Goal: Communication & Community: Answer question/provide support

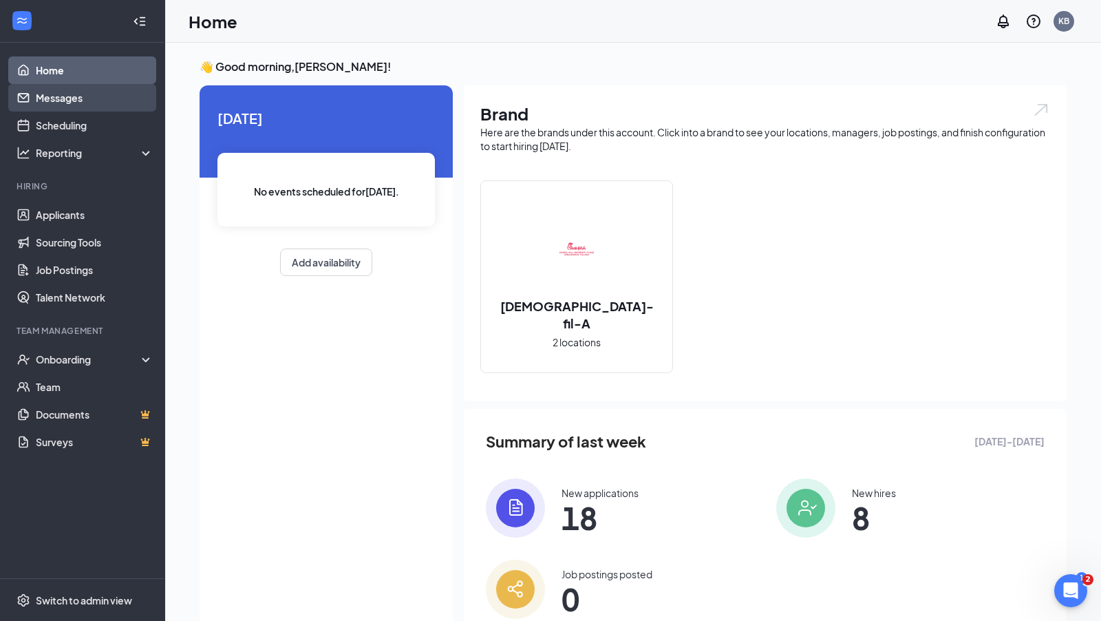
click at [57, 103] on link "Messages" at bounding box center [95, 98] width 118 height 28
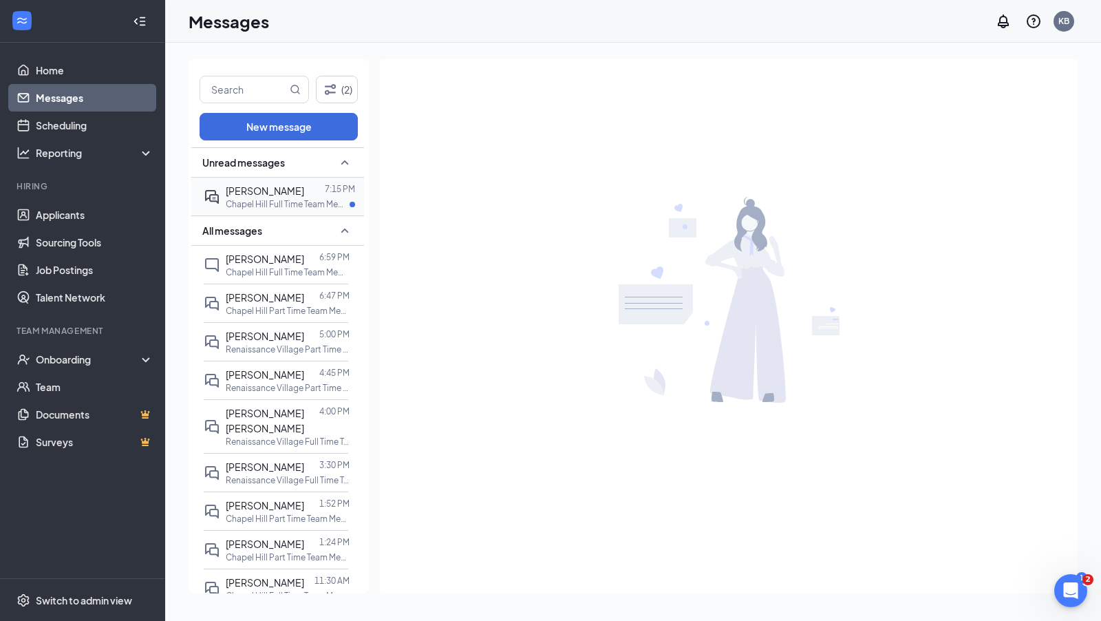
click at [268, 196] on div "[PERSON_NAME]" at bounding box center [265, 190] width 78 height 15
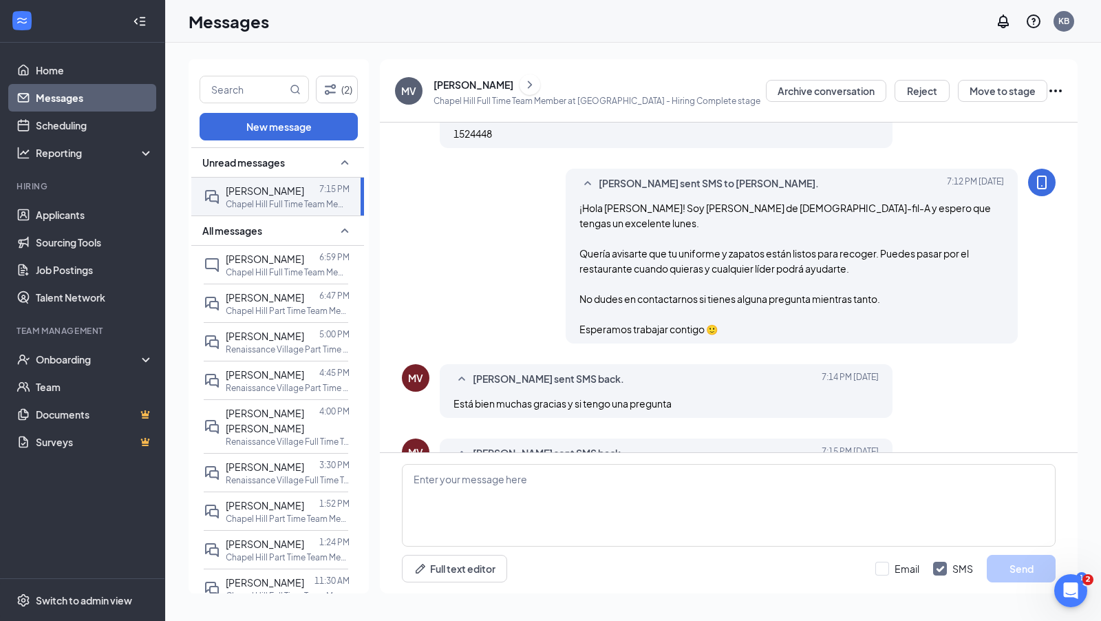
scroll to position [692, 0]
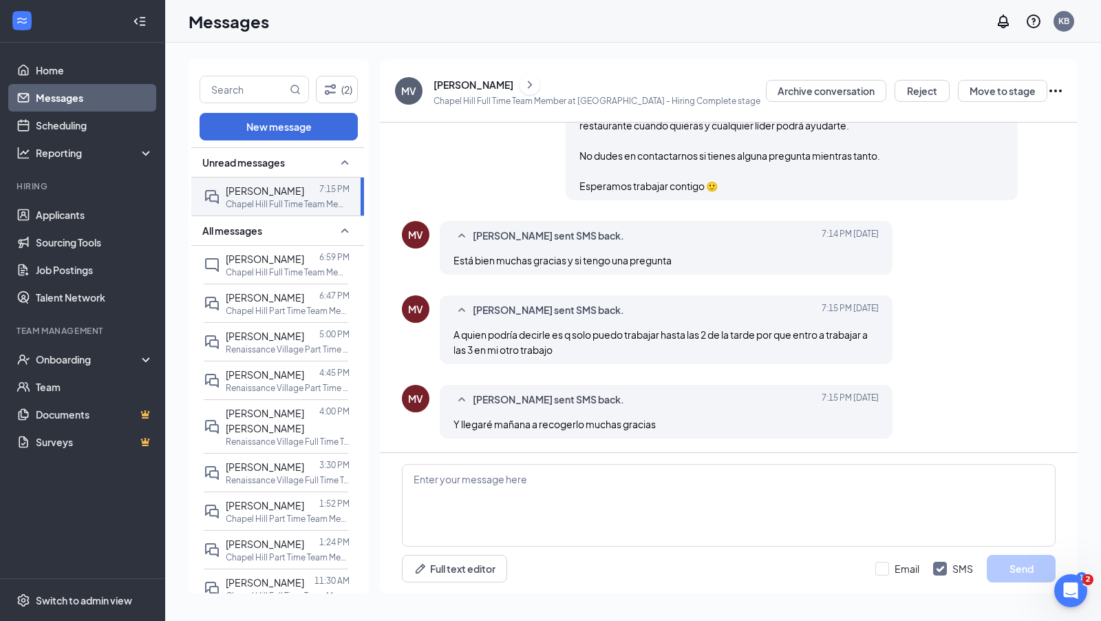
click at [549, 430] on span "Y llegaré mañana a recogerlo muchas gracias" at bounding box center [555, 424] width 202 height 12
click at [544, 231] on span "MARILYN VAZQUEZ RIVERA sent SMS back." at bounding box center [548, 236] width 151 height 17
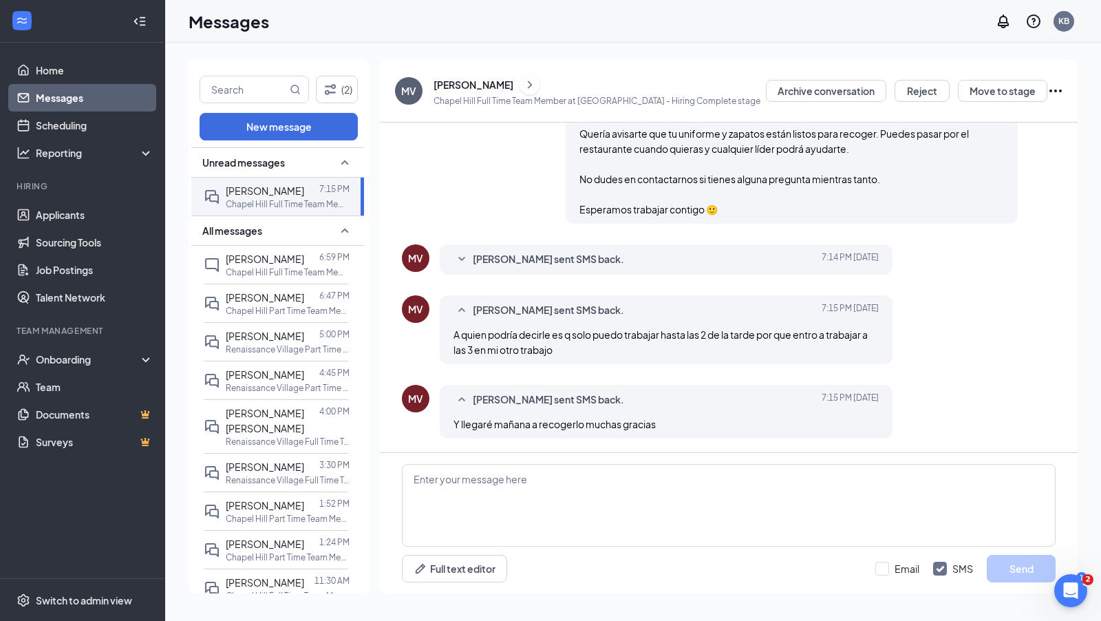
click at [529, 256] on span "MARILYN VAZQUEZ RIVERA sent SMS back." at bounding box center [548, 259] width 151 height 17
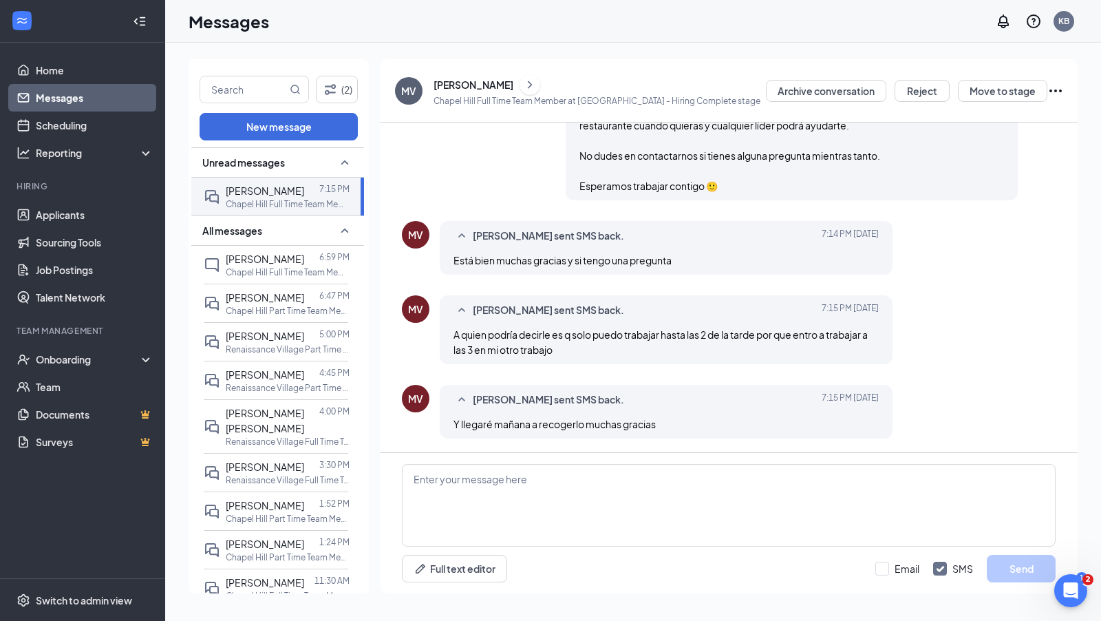
click at [529, 257] on span "Está bien muchas gracias y si tengo una pregunta" at bounding box center [563, 260] width 218 height 12
click at [533, 351] on span "A quien podría decirle es q solo puedo trabajar hasta las 2 de la tarde por que…" at bounding box center [661, 342] width 414 height 28
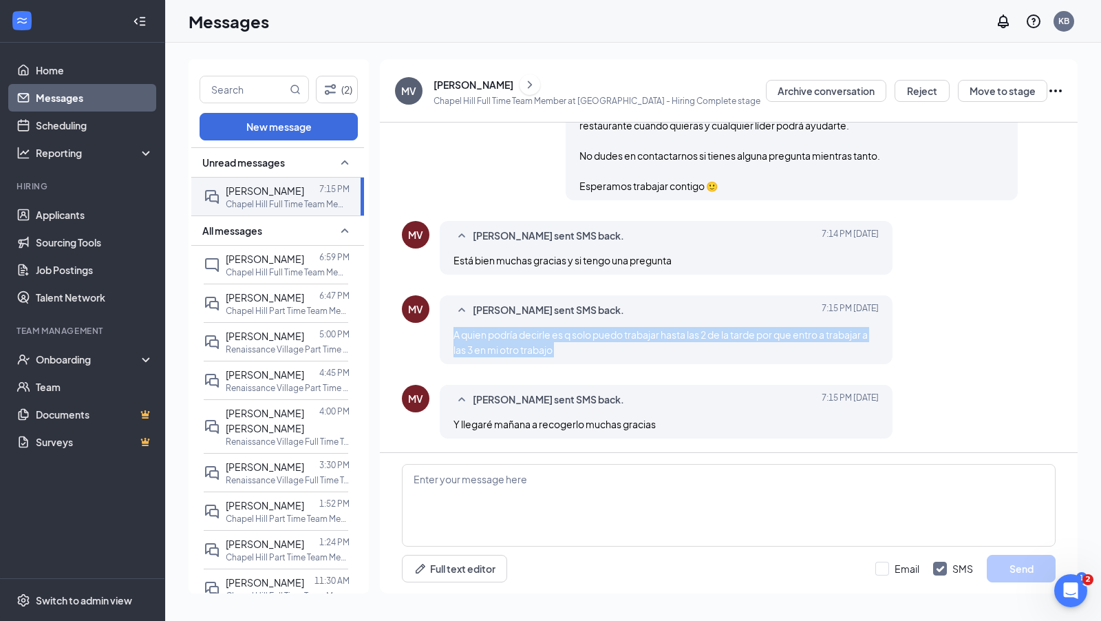
click at [533, 351] on span "A quien podría decirle es q solo puedo trabajar hasta las 2 de la tarde por que…" at bounding box center [661, 342] width 414 height 28
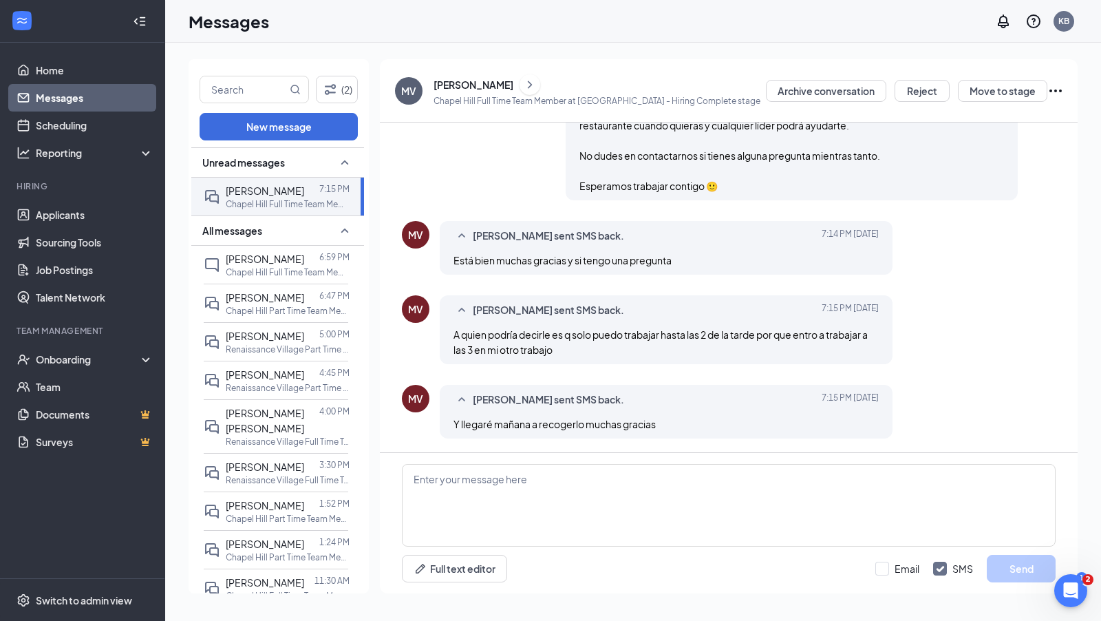
click at [534, 423] on span "Y llegaré mañana a recogerlo muchas gracias" at bounding box center [555, 424] width 202 height 12
click at [538, 337] on span "A quien podría decirle es q solo puedo trabajar hasta las 2 de la tarde por que…" at bounding box center [661, 342] width 414 height 28
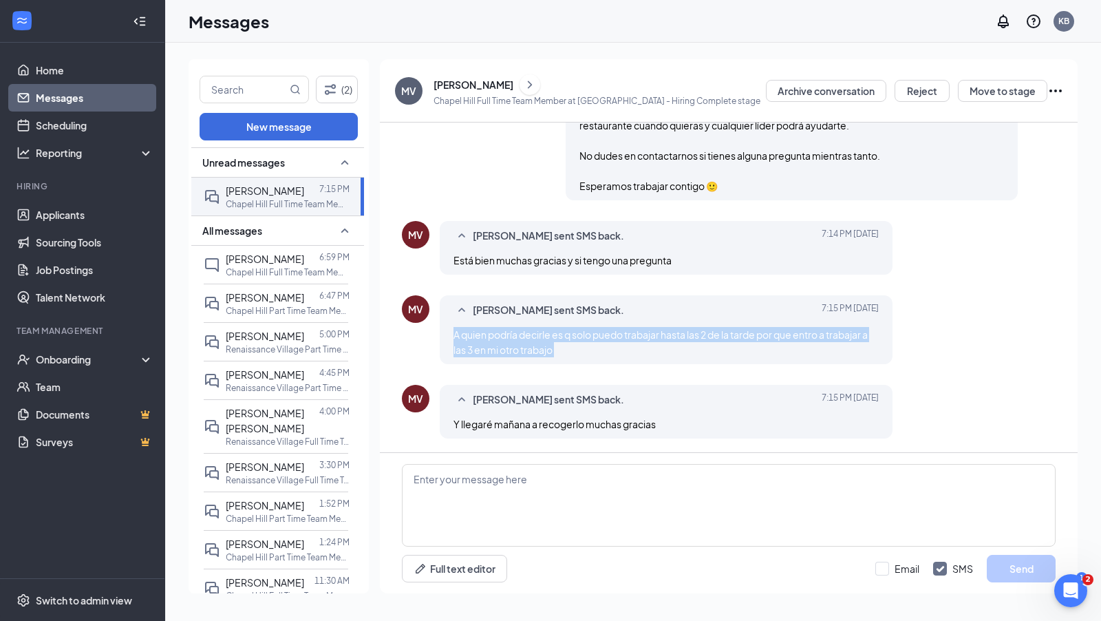
click at [538, 337] on span "A quien podría decirle es q solo puedo trabajar hasta las 2 de la tarde por que…" at bounding box center [661, 342] width 414 height 28
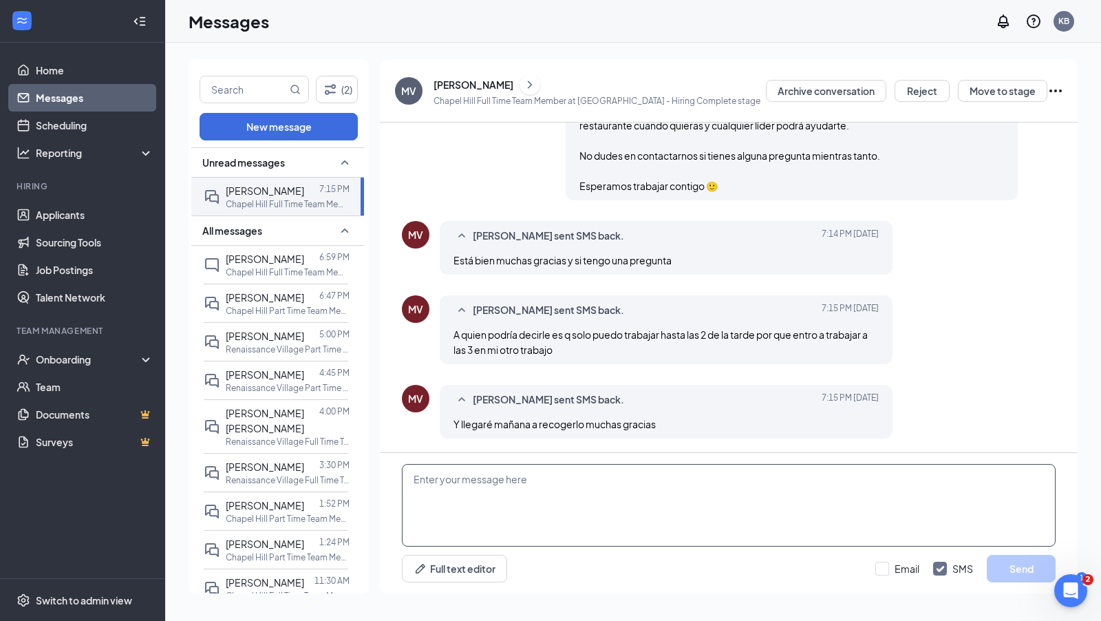
click at [469, 482] on textarea at bounding box center [729, 505] width 654 height 83
click at [463, 478] on textarea at bounding box center [729, 505] width 654 height 83
paste textarea "Puedes avisar a Riley Fernandez y Seikou Njie enviándoles un mensaje a través d…"
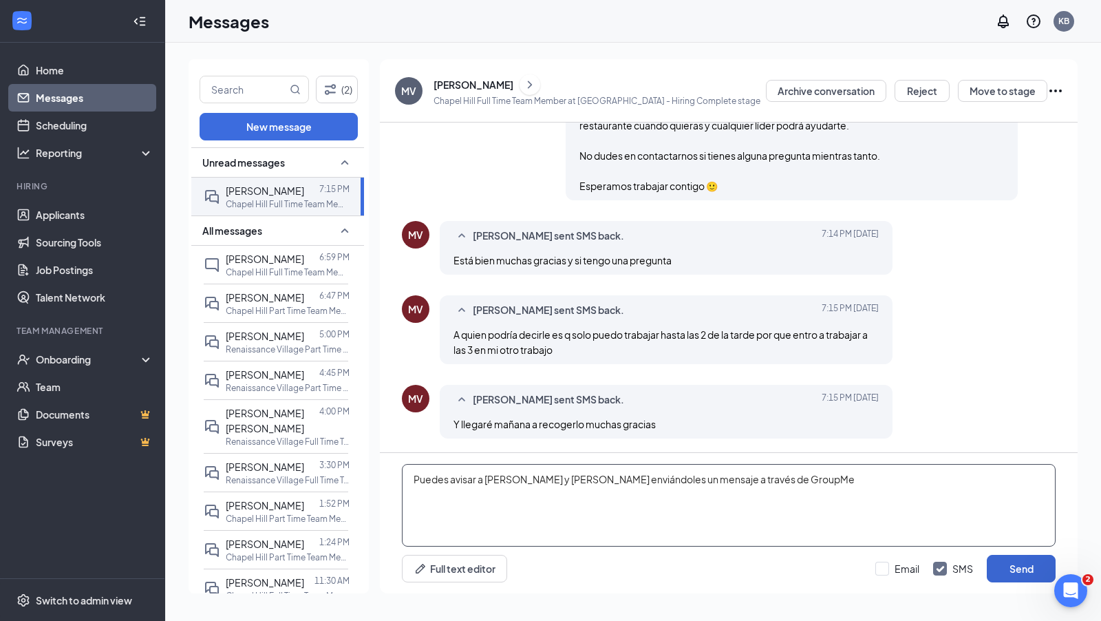
type textarea "Puedes avisar a Riley Fernandez y Seikou Njie enviándoles un mensaje a través d…"
click at [1013, 564] on button "Send" at bounding box center [1021, 569] width 69 height 28
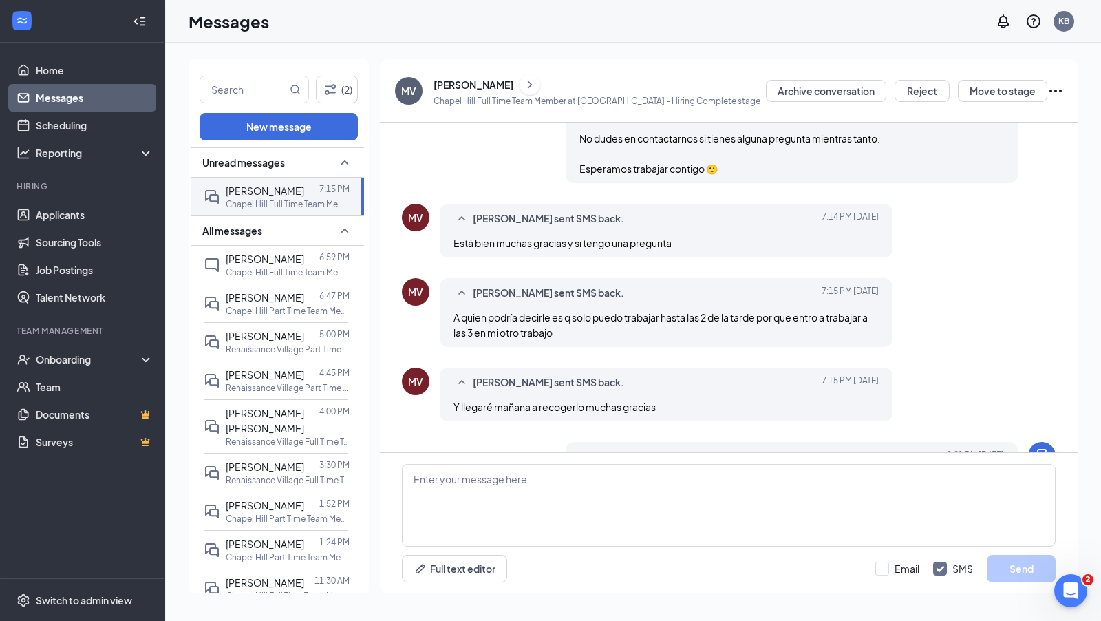
scroll to position [767, 0]
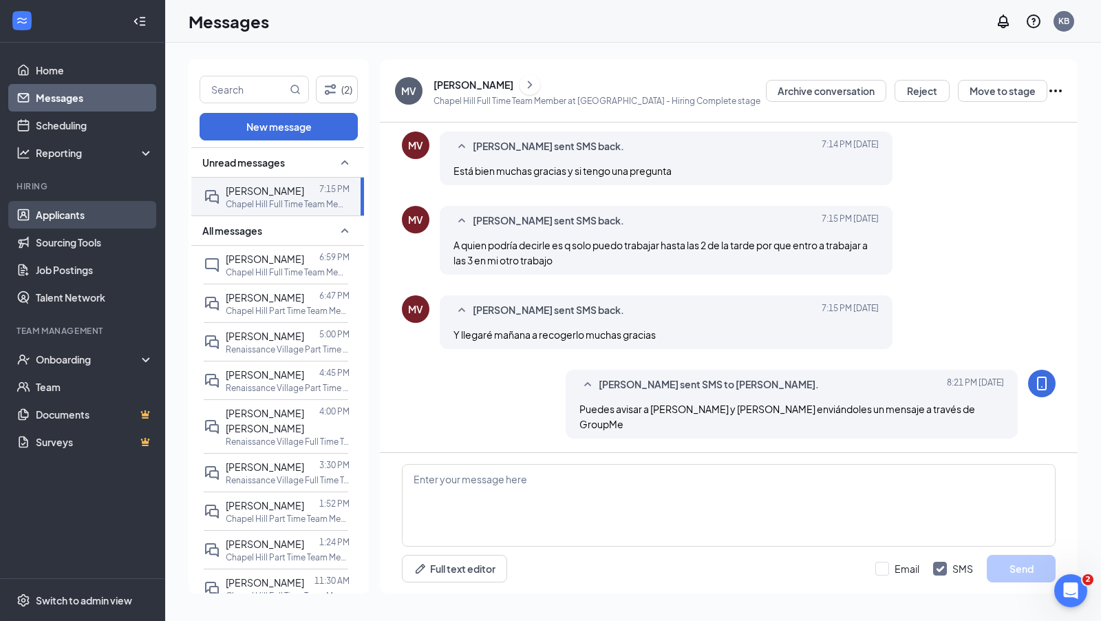
click at [76, 209] on link "Applicants" at bounding box center [95, 215] width 118 height 28
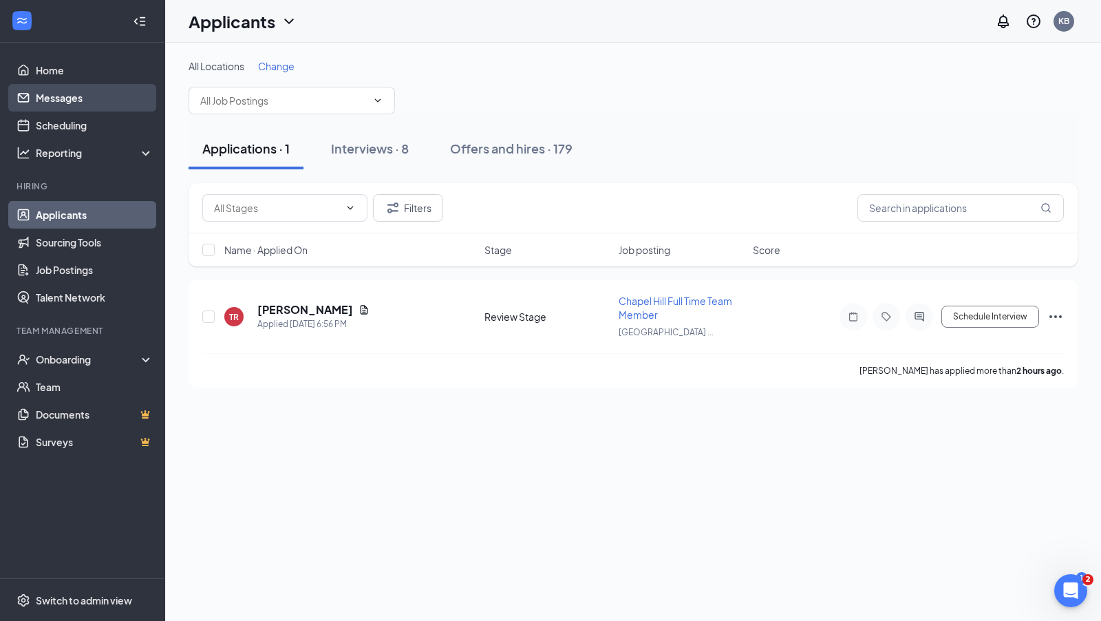
click at [78, 89] on link "Messages" at bounding box center [95, 98] width 118 height 28
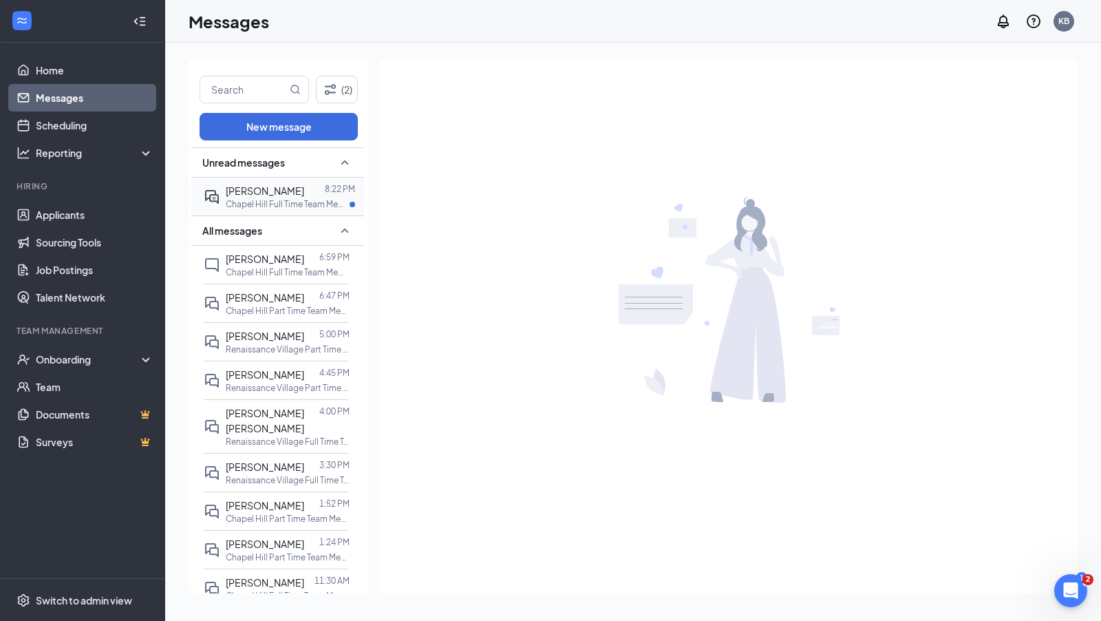
click at [283, 198] on div "[PERSON_NAME]" at bounding box center [265, 190] width 78 height 15
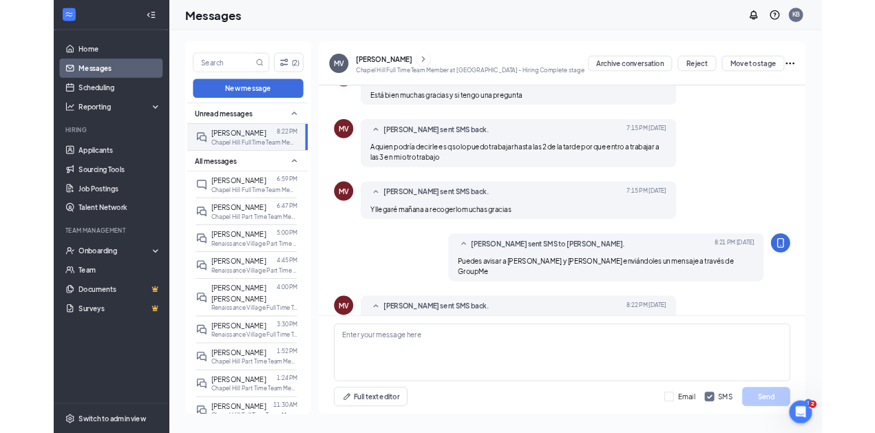
scroll to position [739, 0]
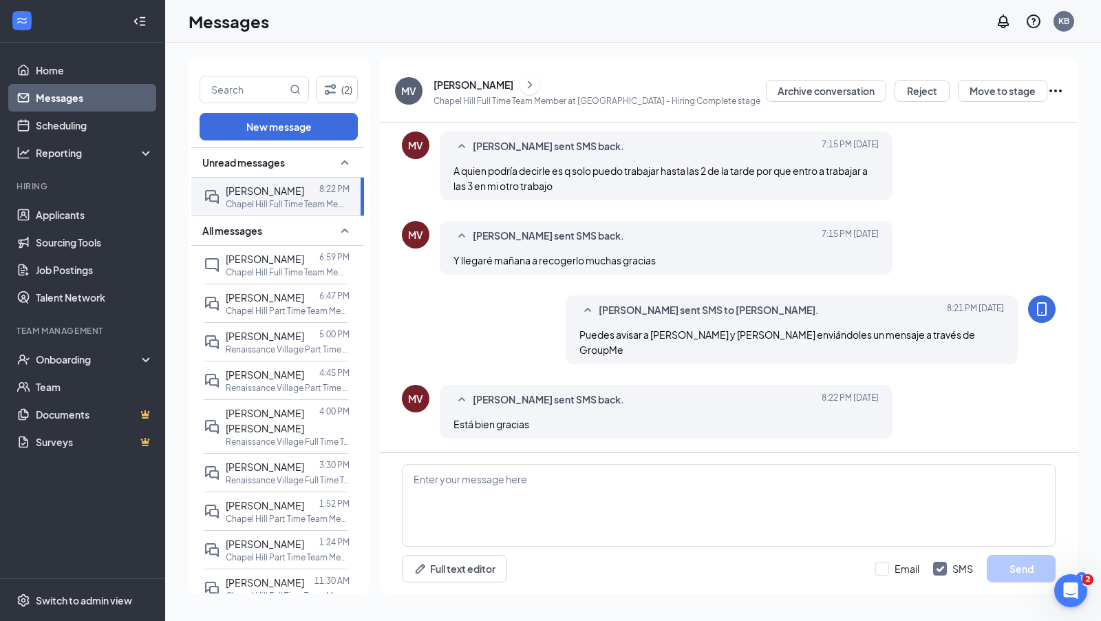
click at [502, 425] on span "Está bien gracias" at bounding box center [492, 424] width 76 height 12
drag, startPoint x: 502, startPoint y: 425, endPoint x: 622, endPoint y: 350, distance: 142.3
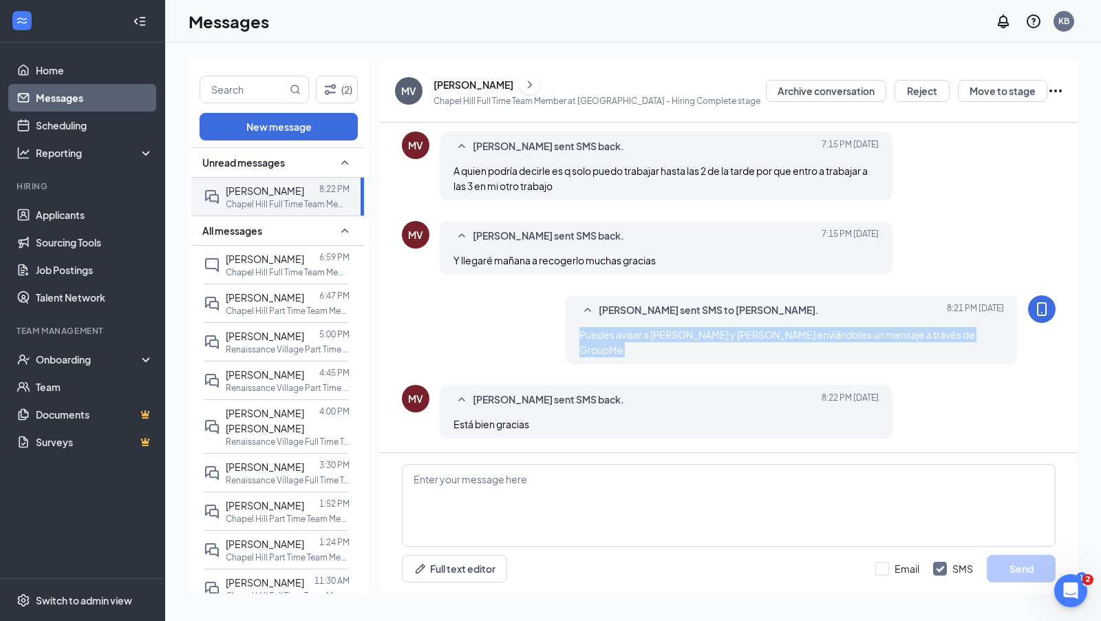
click at [622, 350] on span "Puedes avisar a Riley Fernandez y Seikou Njie enviándoles un mensaje a través d…" at bounding box center [778, 342] width 396 height 28
click at [509, 366] on div "Krissie Barr sent SMS to MARILYN VAZQUEZ RIVERA. Today 8:21 PM Puedes avisar a …" at bounding box center [729, 333] width 654 height 76
click at [490, 425] on span "Está bien gracias" at bounding box center [492, 424] width 76 height 12
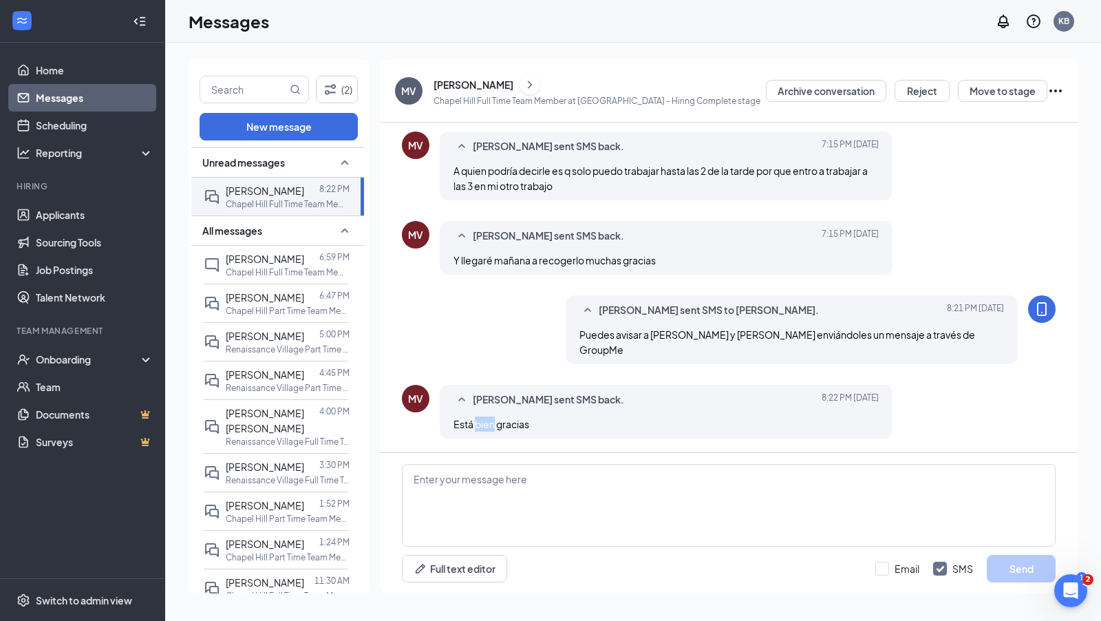
click at [490, 425] on span "Está bien gracias" at bounding box center [492, 424] width 76 height 12
click at [481, 491] on textarea at bounding box center [729, 505] width 654 height 83
click at [463, 483] on textarea at bounding box center [729, 505] width 654 height 83
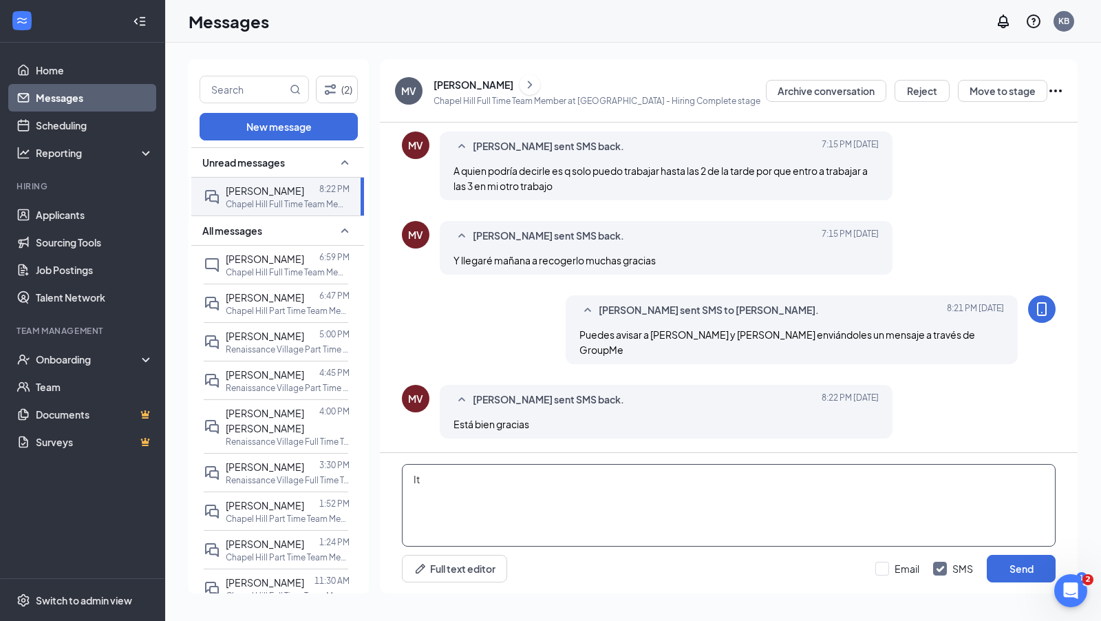
type textarea "I"
click at [440, 478] on textarea "My pleasure!" at bounding box center [729, 505] width 654 height 83
type textarea "My pleasure!"
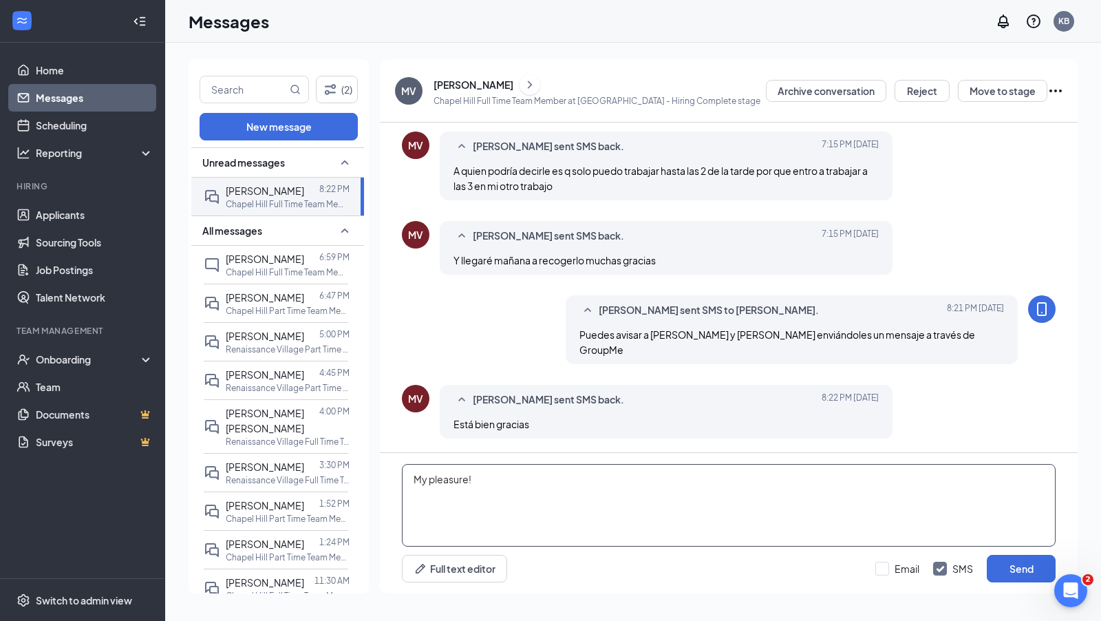
click at [489, 474] on textarea "My pleasure!" at bounding box center [729, 505] width 654 height 83
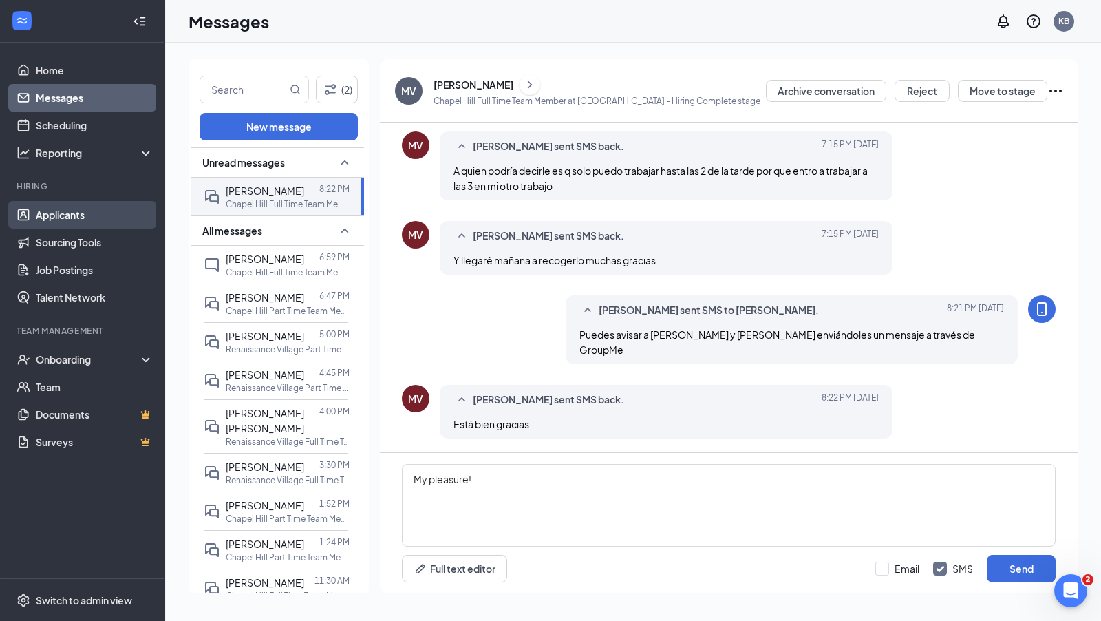
click at [70, 211] on link "Applicants" at bounding box center [95, 215] width 118 height 28
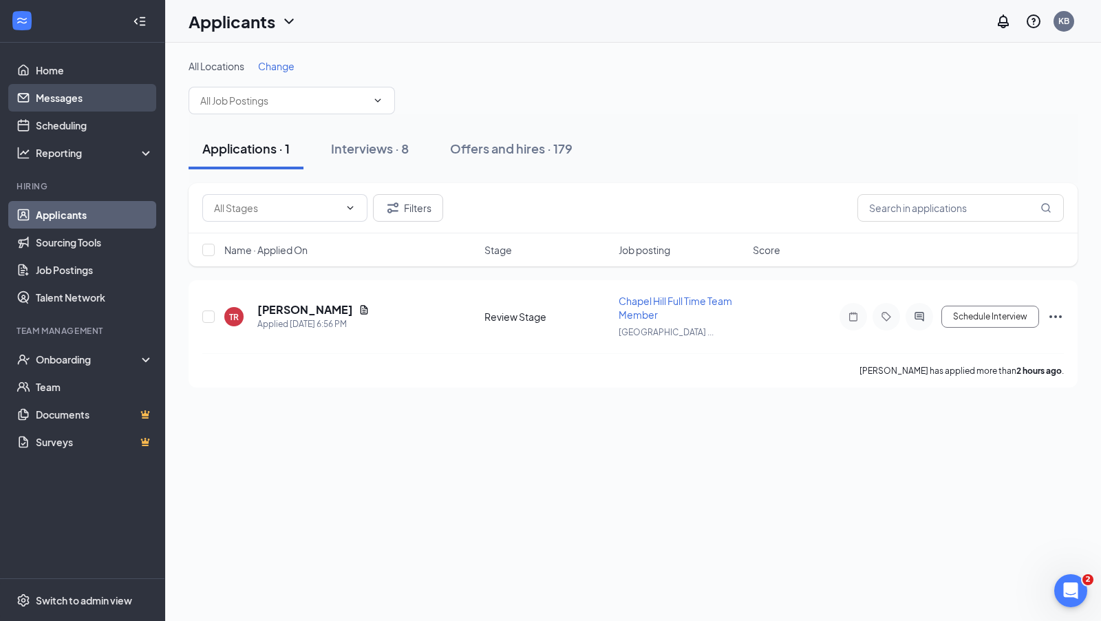
click at [59, 97] on link "Messages" at bounding box center [95, 98] width 118 height 28
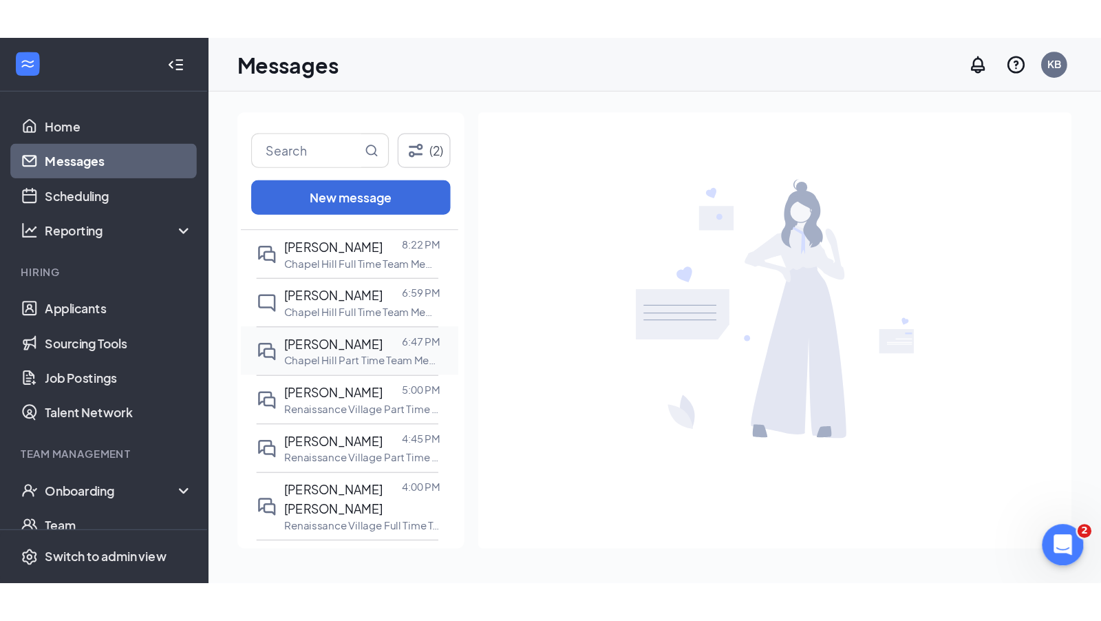
scroll to position [48, 0]
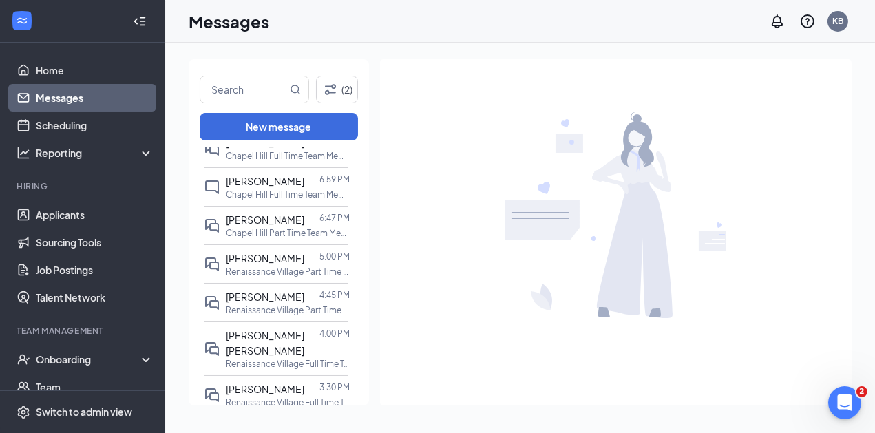
click at [236, 73] on div "(2) New message All messages MARILYN VAZQUEZ RIVERA 8:22 PM Chapel Hill Full Ti…" at bounding box center [279, 232] width 180 height 346
click at [234, 87] on input "text" at bounding box center [243, 89] width 87 height 26
type input "sam"
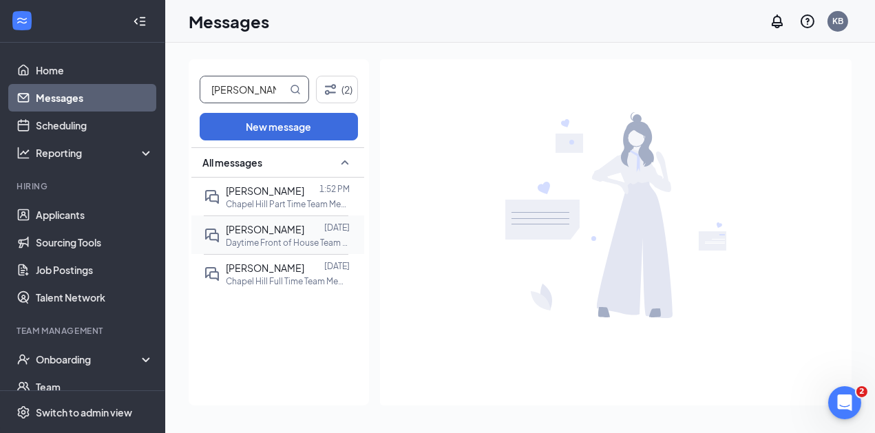
click at [262, 232] on span "[PERSON_NAME]" at bounding box center [265, 229] width 78 height 12
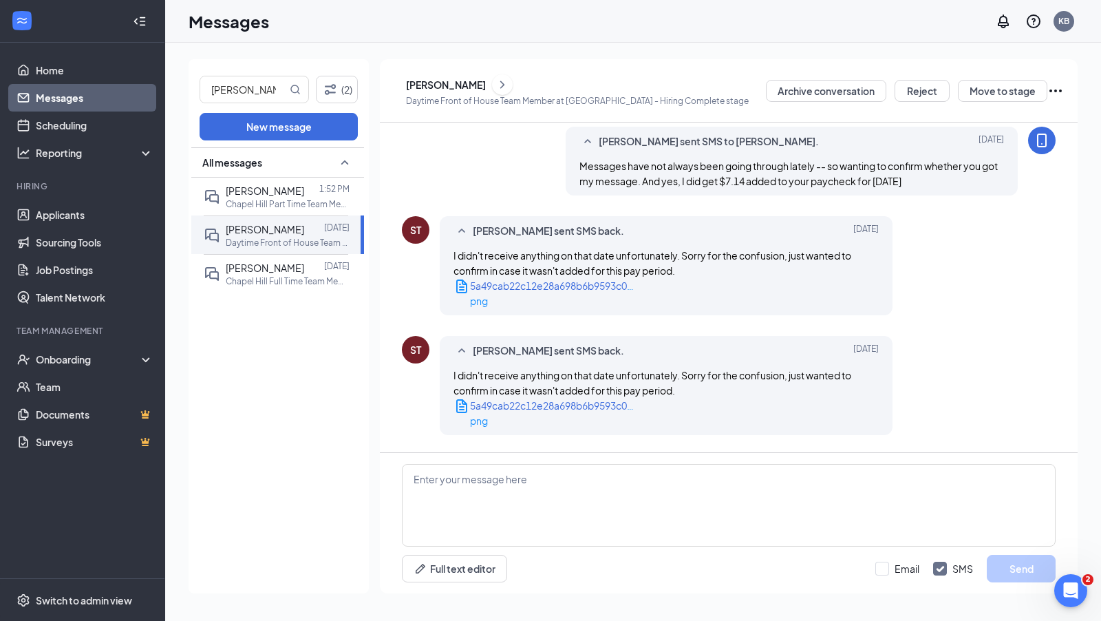
scroll to position [118, 0]
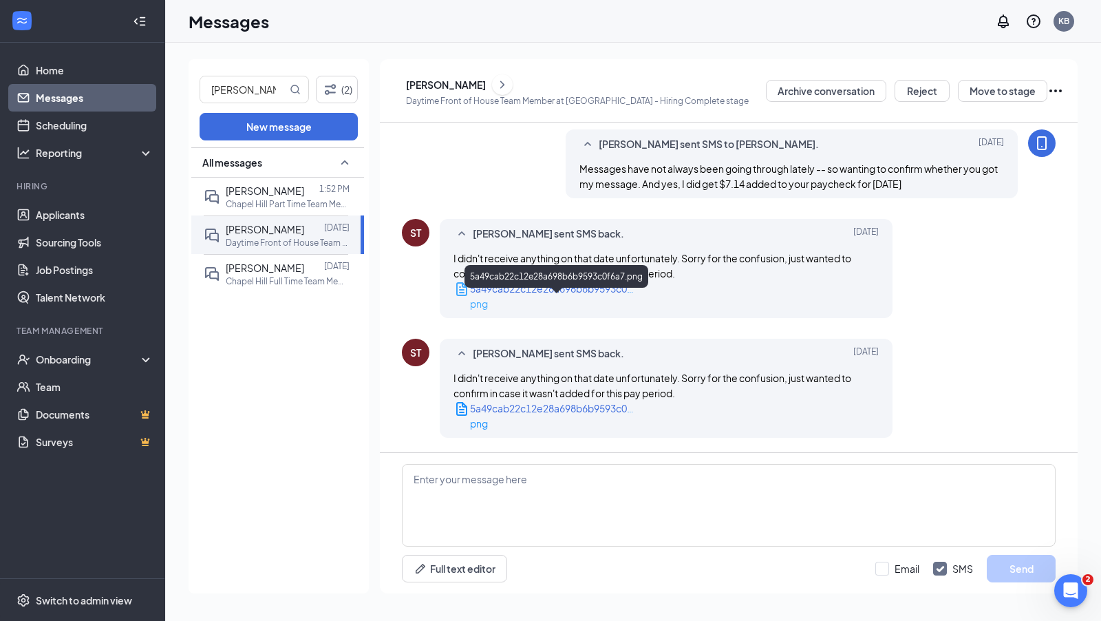
click at [593, 296] on div "5a49cab22c12e28a698b6b9593c0f6a7.png" at bounding box center [552, 288] width 165 height 15
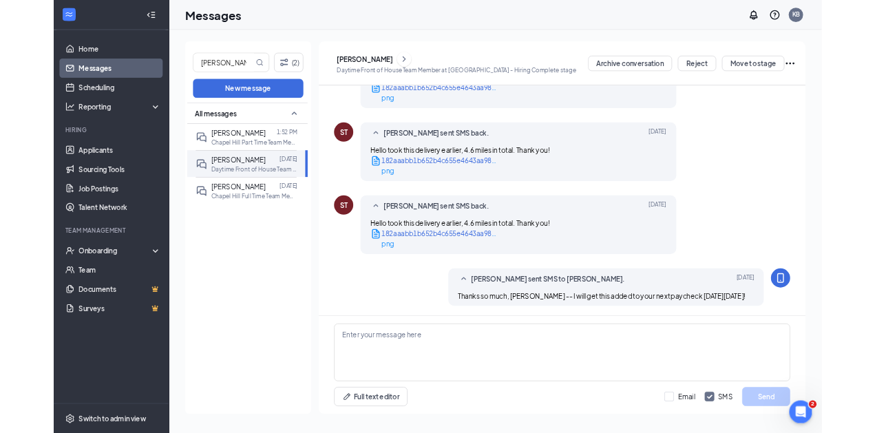
scroll to position [858, 0]
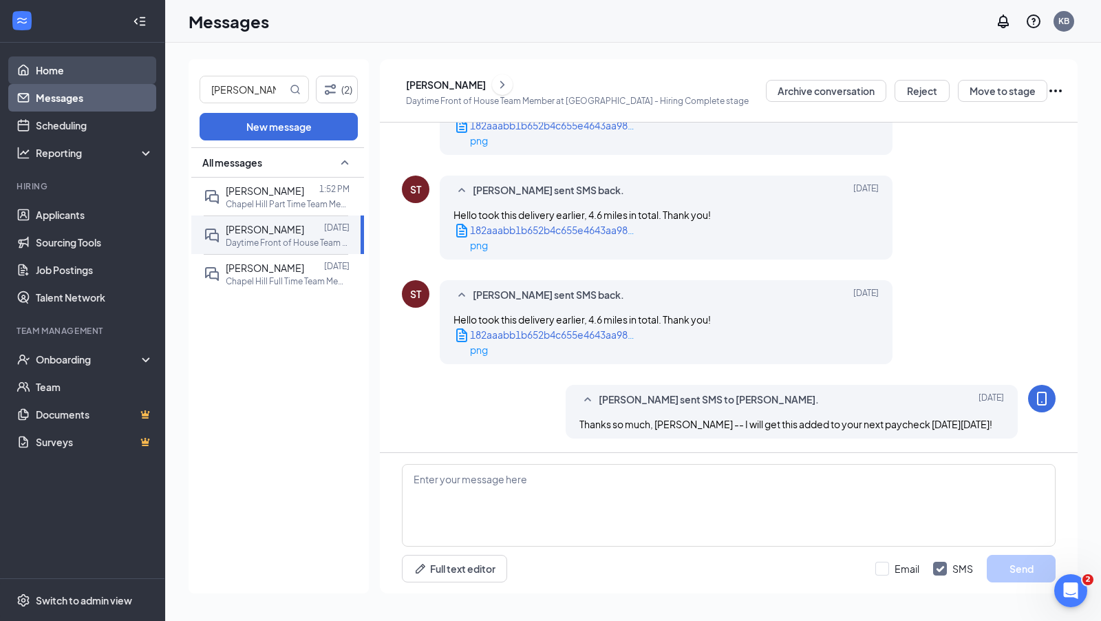
click at [59, 77] on link "Home" at bounding box center [95, 70] width 118 height 28
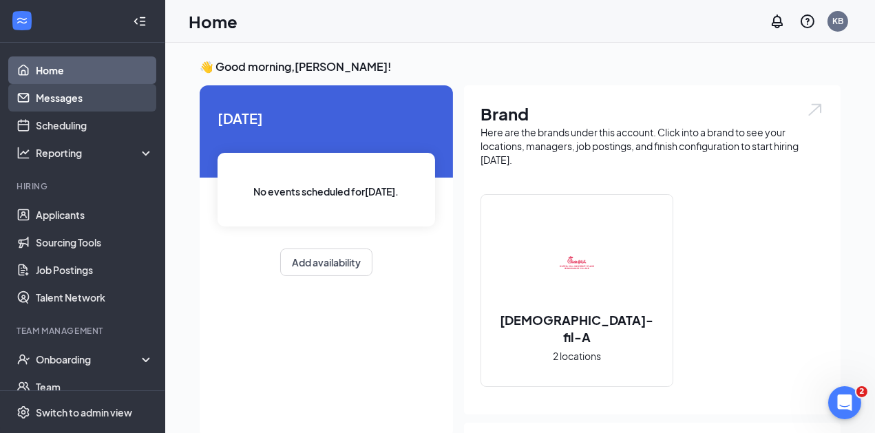
click at [50, 87] on link "Messages" at bounding box center [95, 98] width 118 height 28
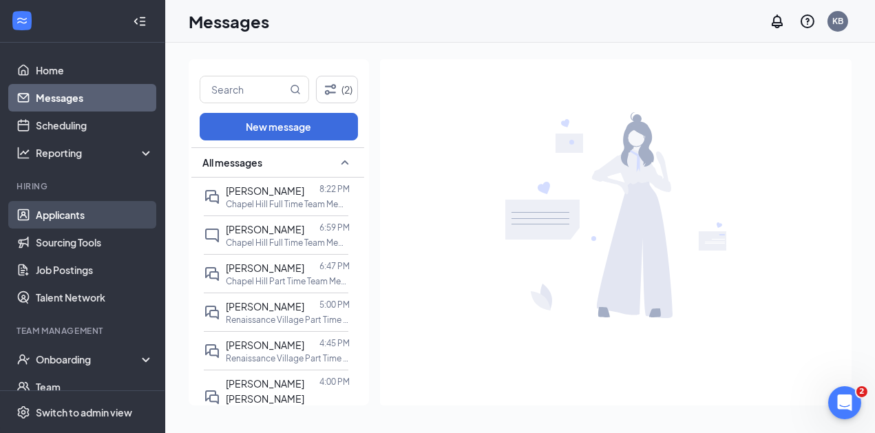
click at [51, 211] on link "Applicants" at bounding box center [95, 215] width 118 height 28
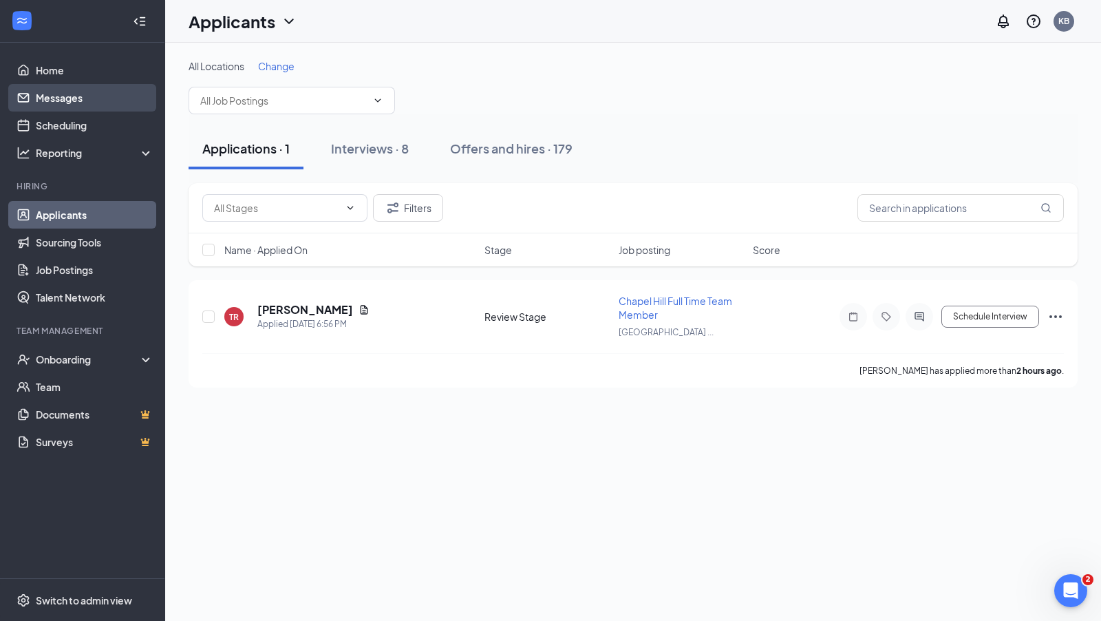
click at [51, 106] on link "Messages" at bounding box center [95, 98] width 118 height 28
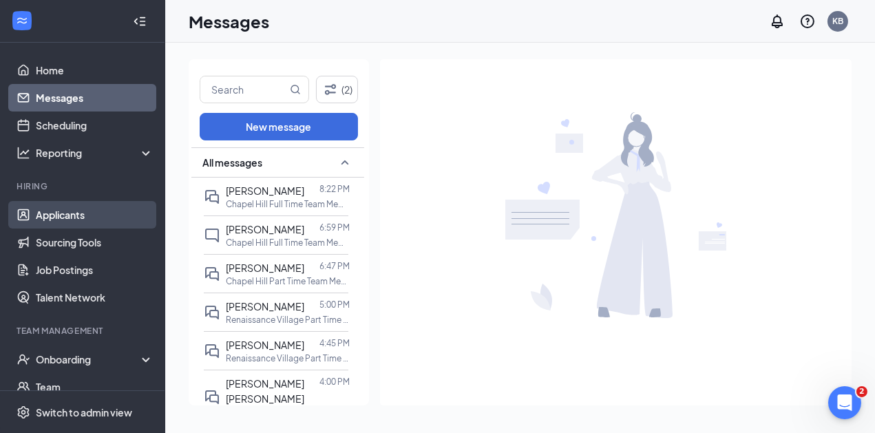
click at [77, 212] on link "Applicants" at bounding box center [95, 215] width 118 height 28
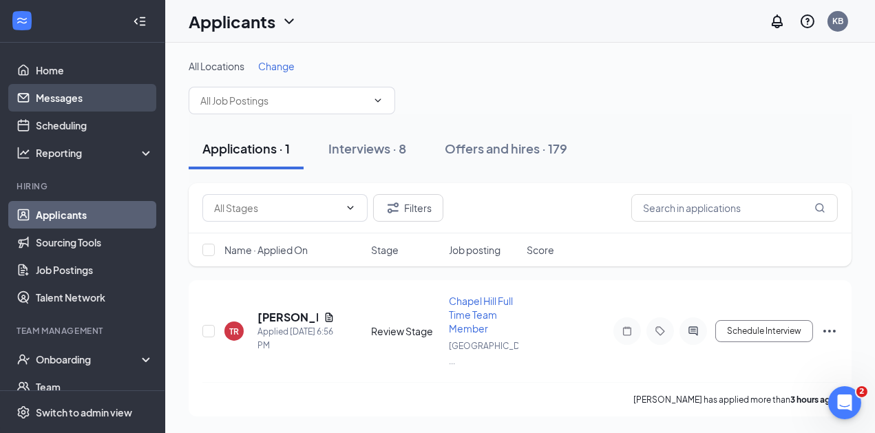
click at [59, 100] on link "Messages" at bounding box center [95, 98] width 118 height 28
